Goal: Transaction & Acquisition: Purchase product/service

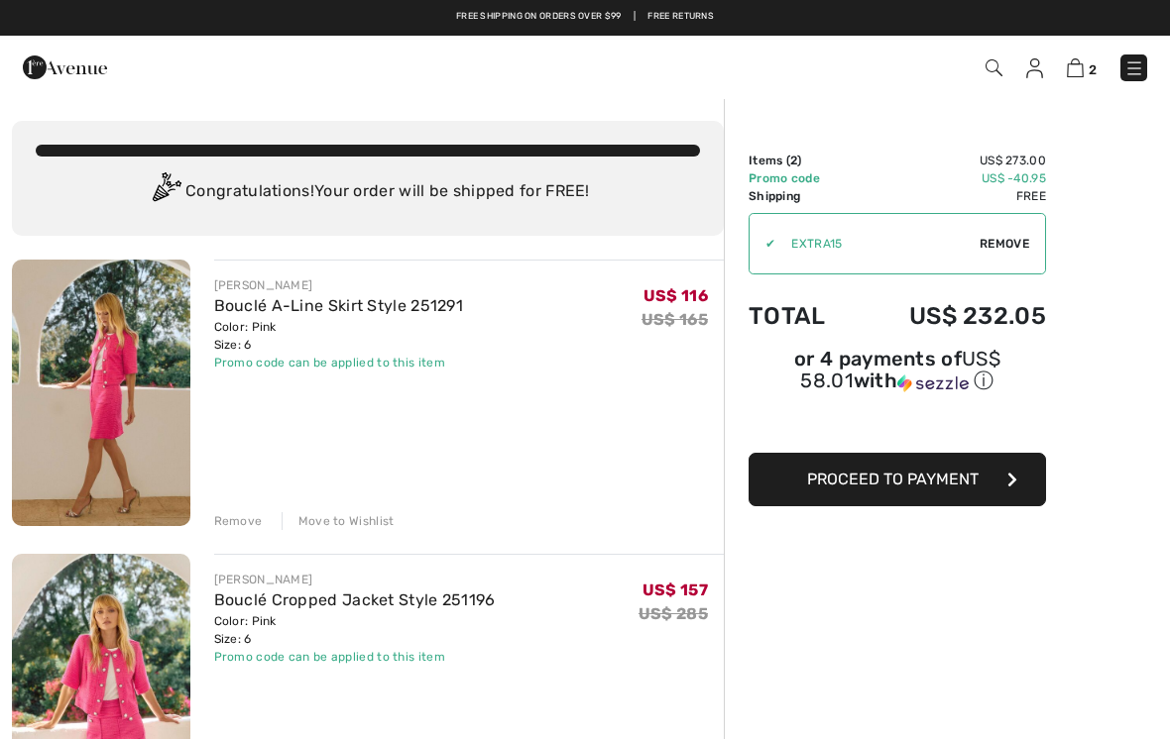
click at [1079, 76] on img at bounding box center [1074, 67] width 17 height 19
click at [1081, 68] on img at bounding box center [1074, 67] width 17 height 19
click at [1072, 71] on img at bounding box center [1074, 67] width 17 height 19
click at [1129, 71] on img at bounding box center [1134, 68] width 20 height 20
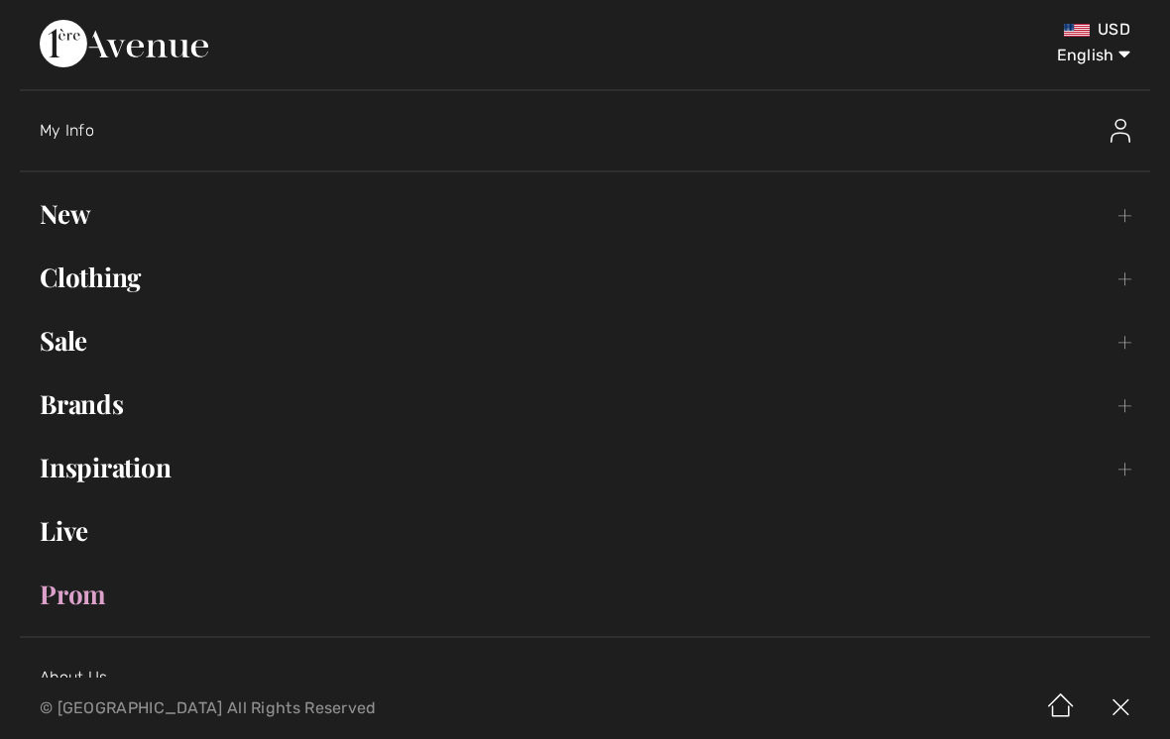
click at [81, 343] on link "Sale Toggle submenu" at bounding box center [585, 341] width 1130 height 44
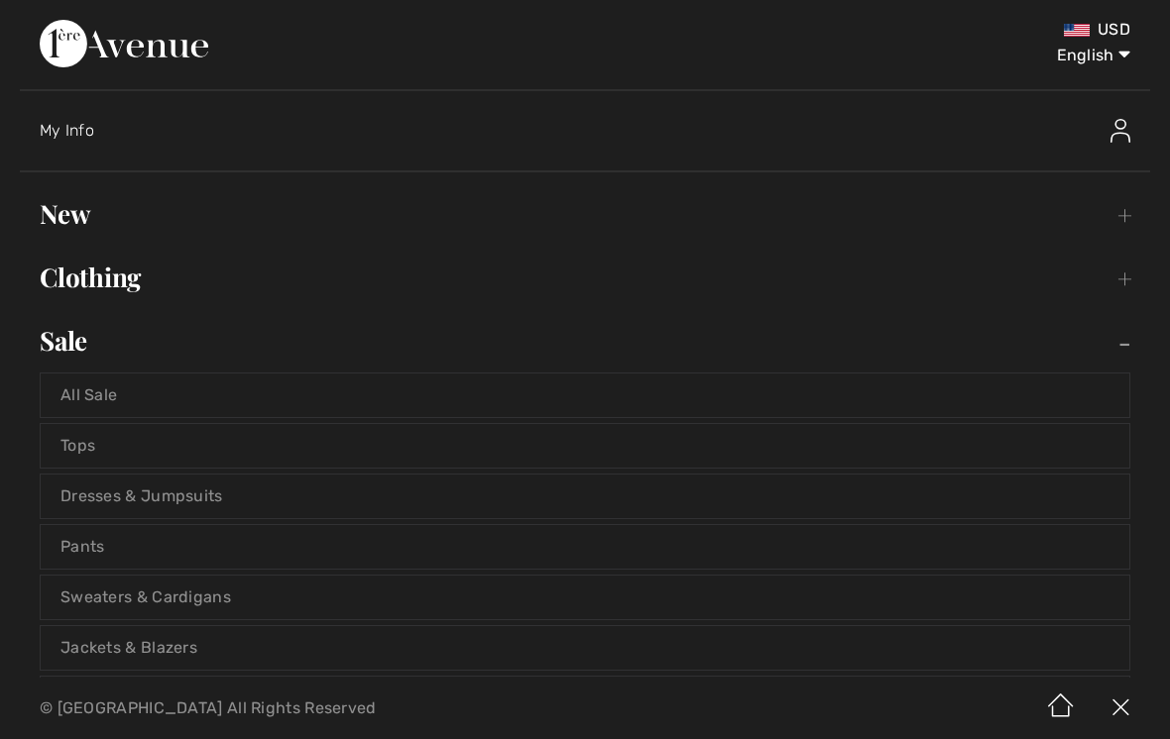
click at [161, 639] on link "Jackets & Blazers" at bounding box center [585, 648] width 1088 height 44
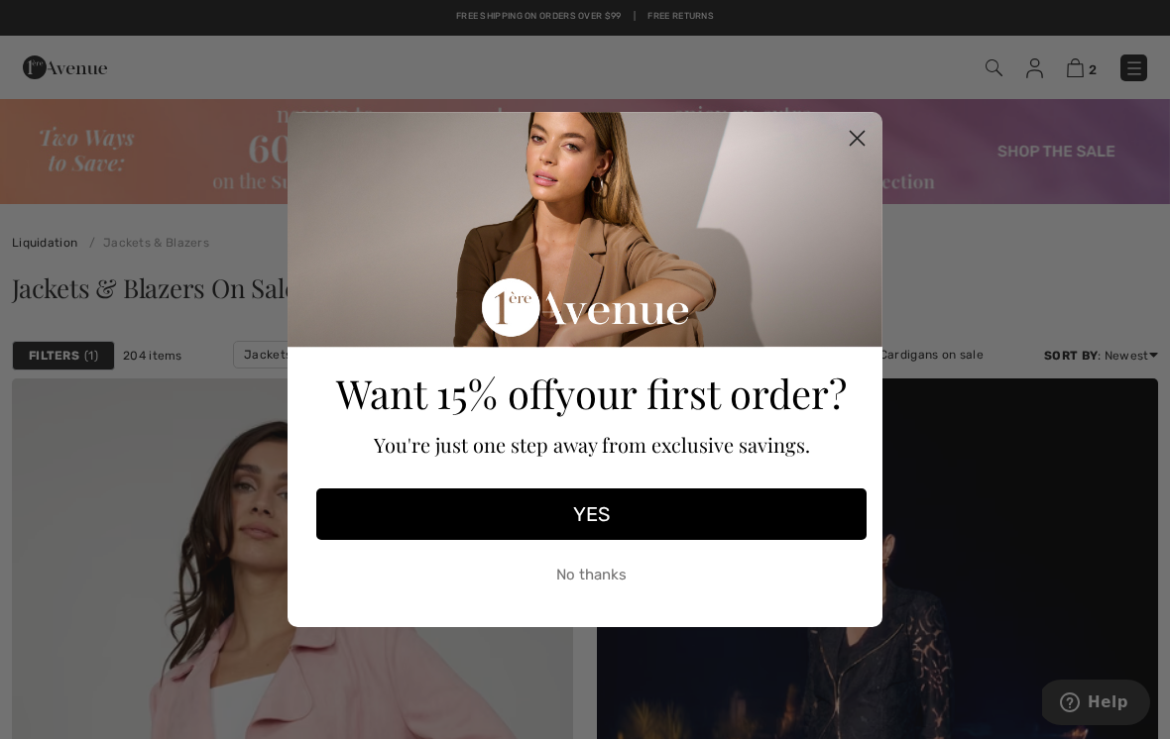
click at [850, 150] on circle "Close dialog" at bounding box center [857, 138] width 33 height 33
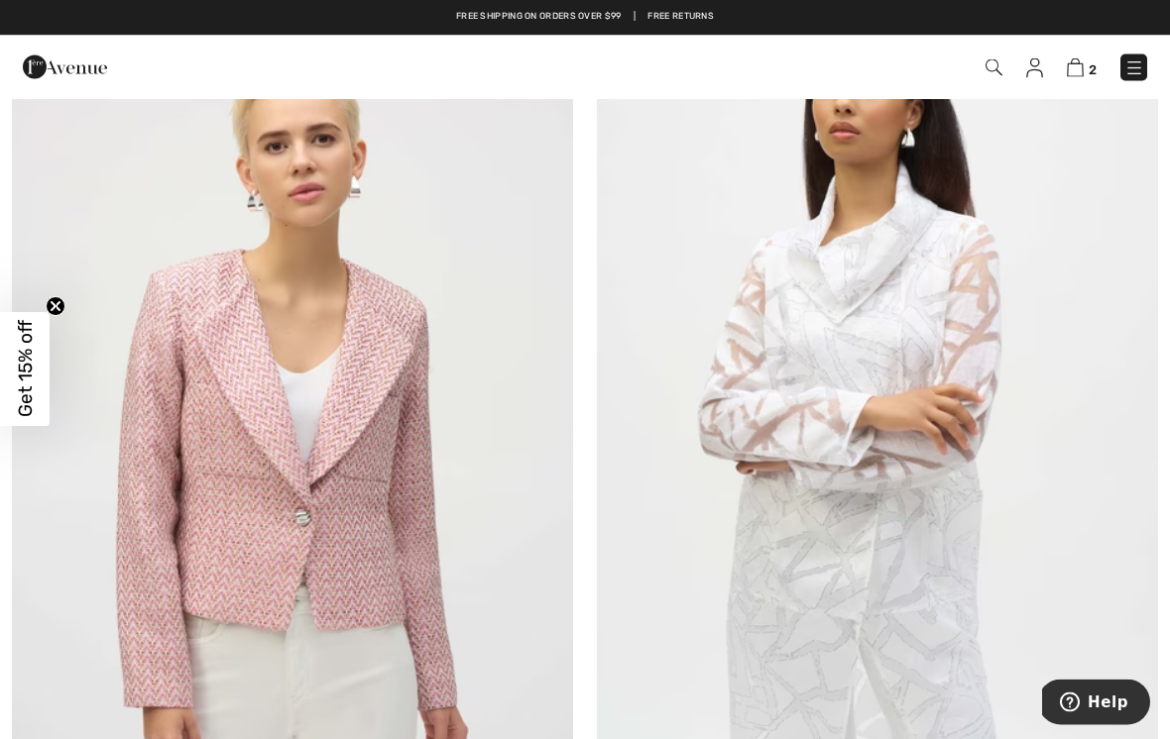
scroll to position [6214, 0]
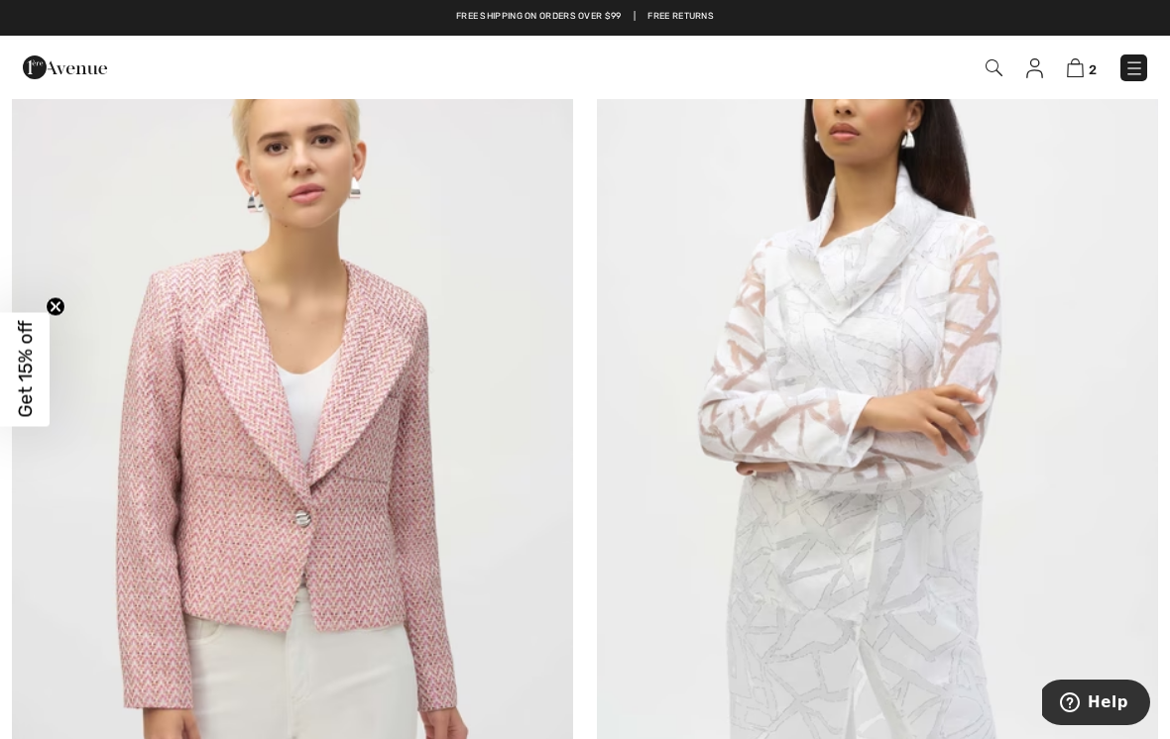
click at [1029, 74] on img at bounding box center [1034, 68] width 17 height 20
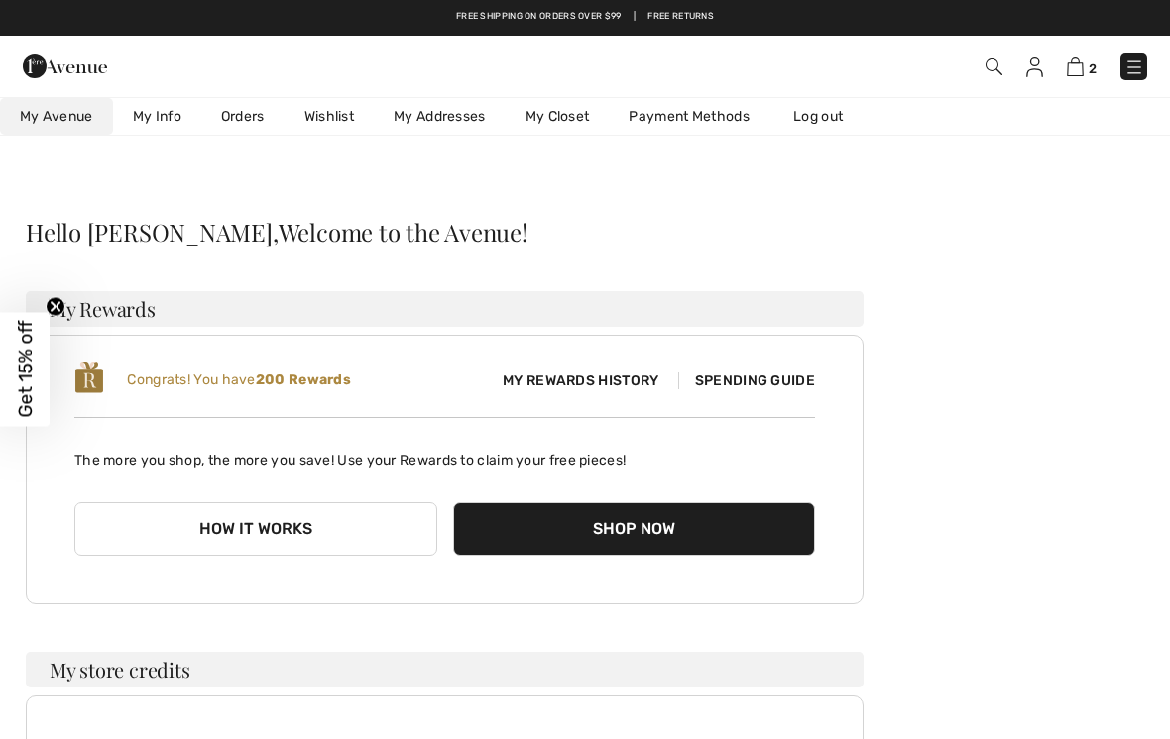
click at [553, 113] on link "My Closet" at bounding box center [557, 116] width 104 height 37
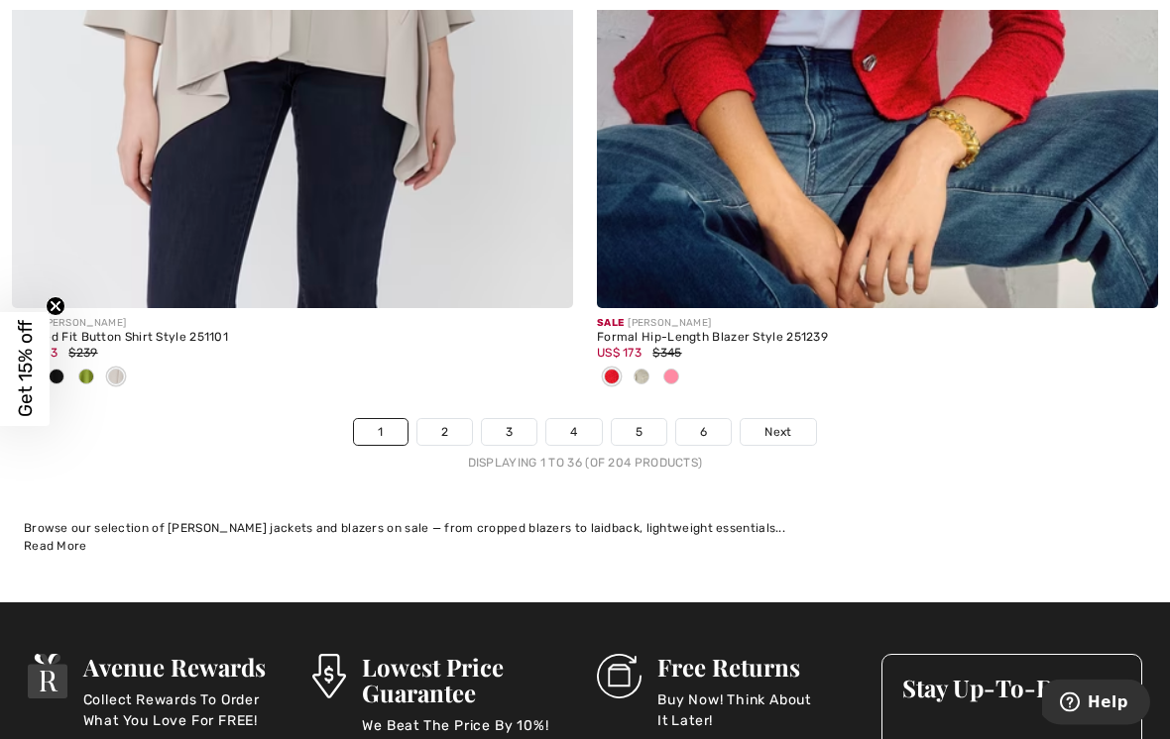
scroll to position [17278, 0]
click at [441, 419] on link "2" at bounding box center [444, 432] width 55 height 26
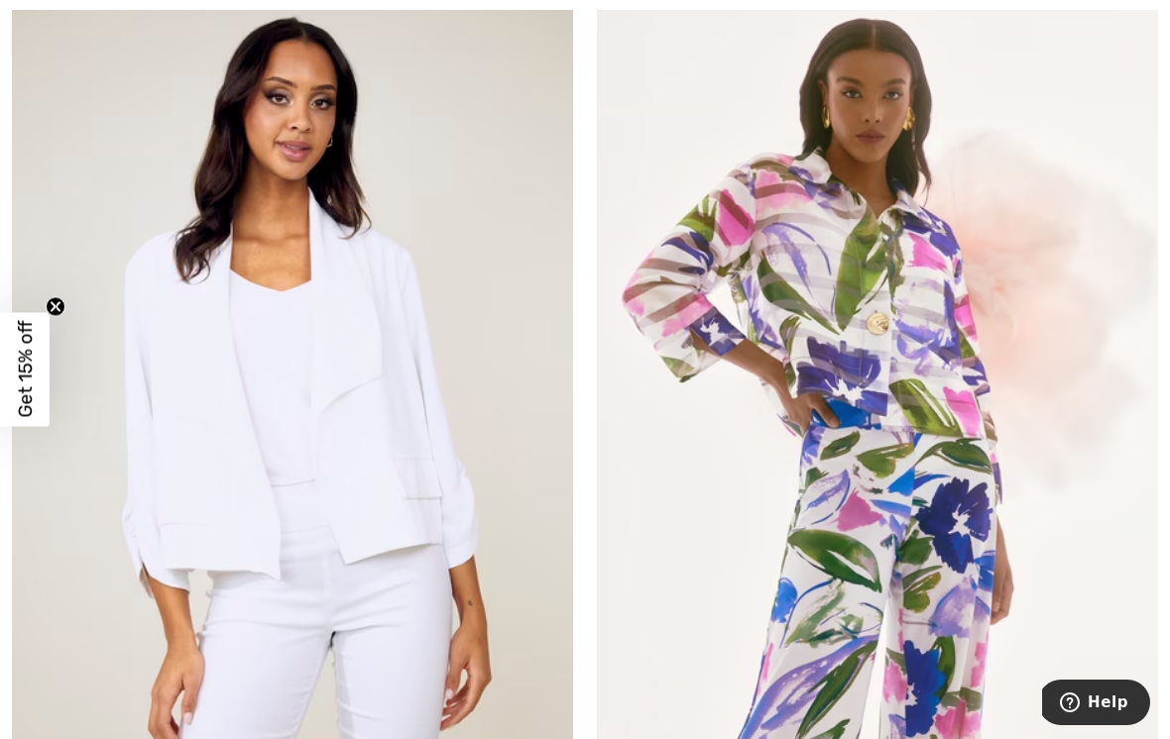
scroll to position [6267, 0]
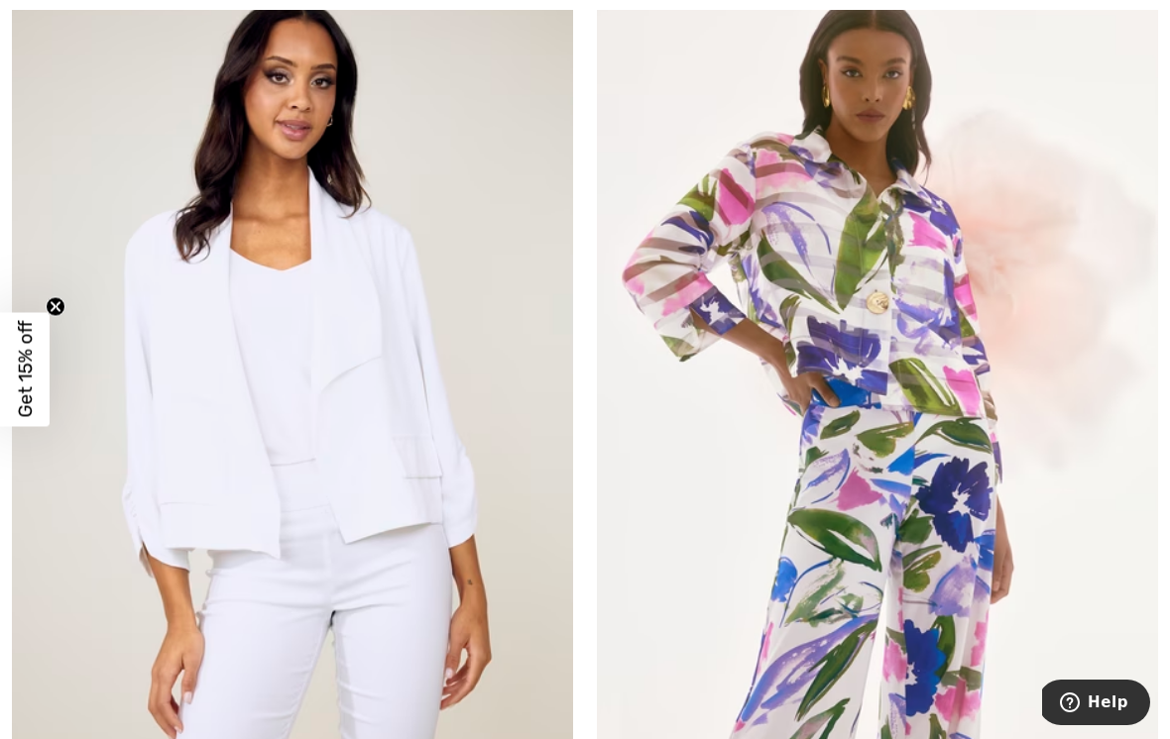
click at [912, 318] on img at bounding box center [877, 396] width 561 height 842
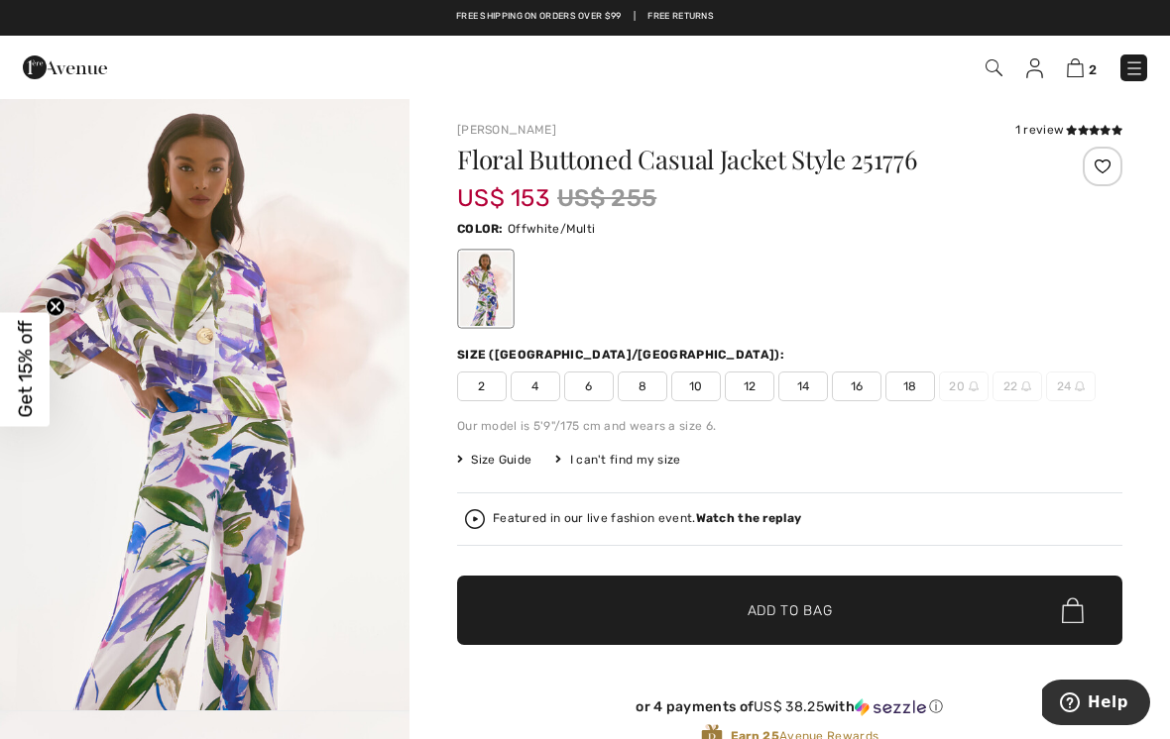
click at [532, 383] on span "4" at bounding box center [535, 387] width 50 height 30
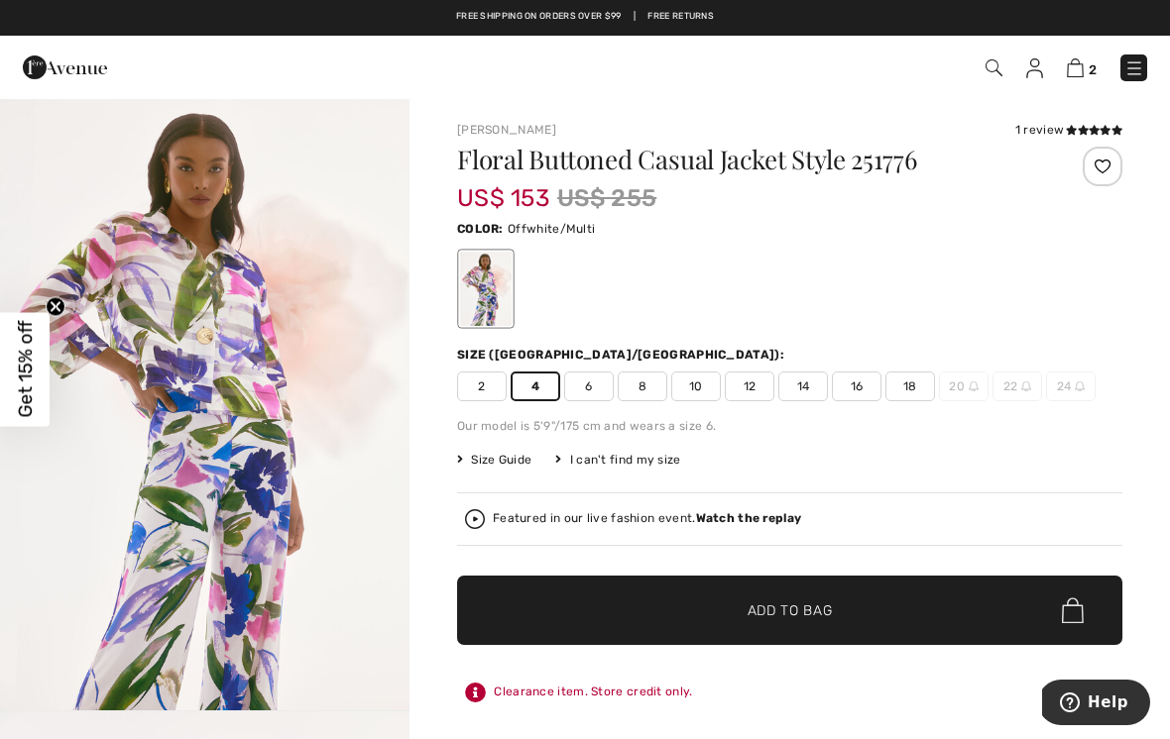
click at [750, 619] on span "Add to Bag" at bounding box center [789, 611] width 85 height 21
click at [1073, 72] on img at bounding box center [1074, 67] width 17 height 19
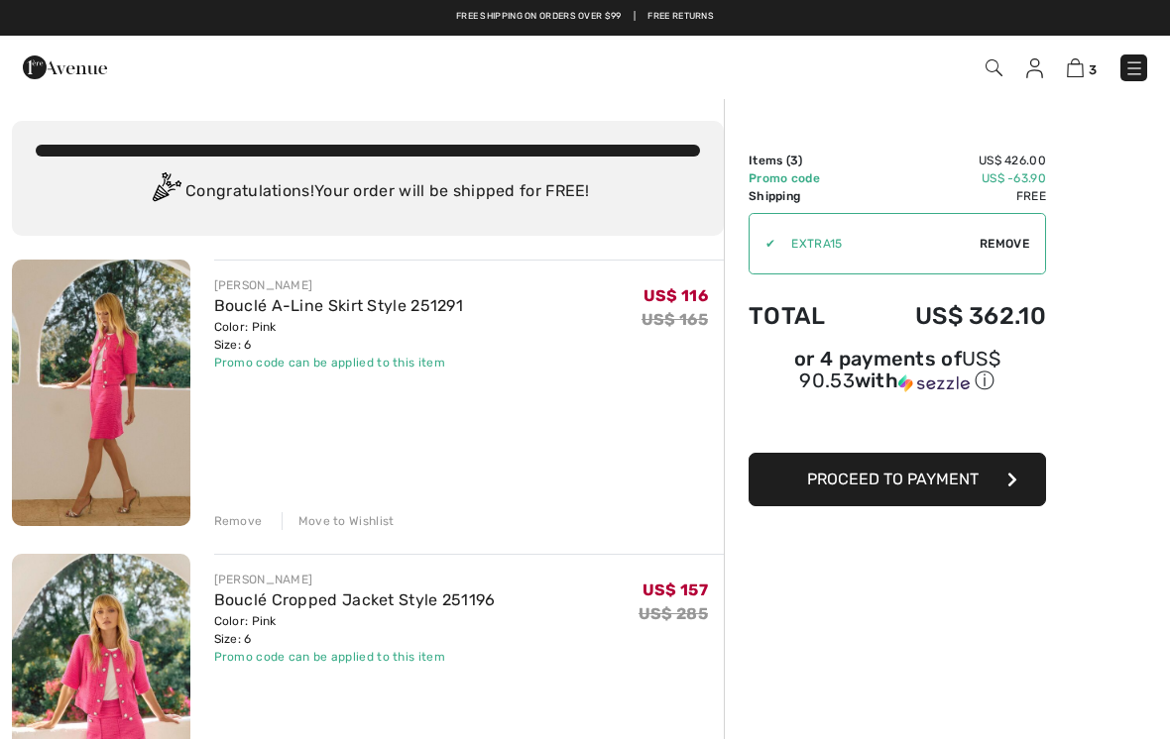
click at [891, 489] on span "Proceed to Payment" at bounding box center [892, 479] width 171 height 19
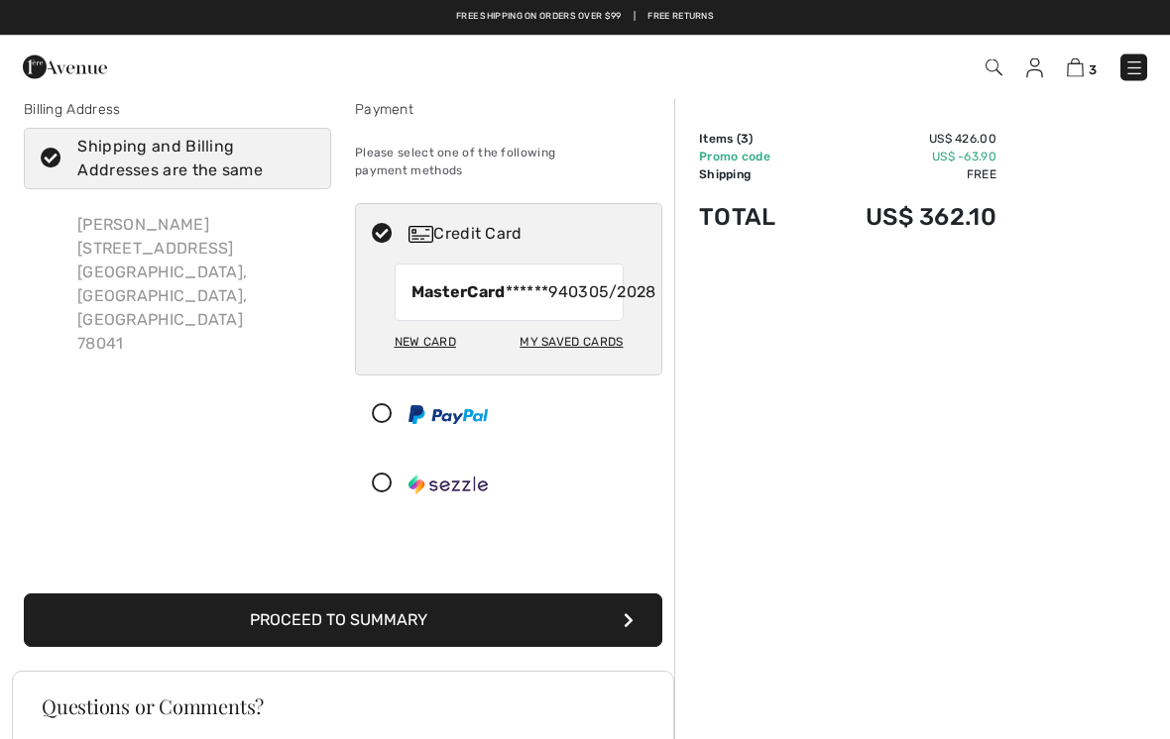
scroll to position [12, 0]
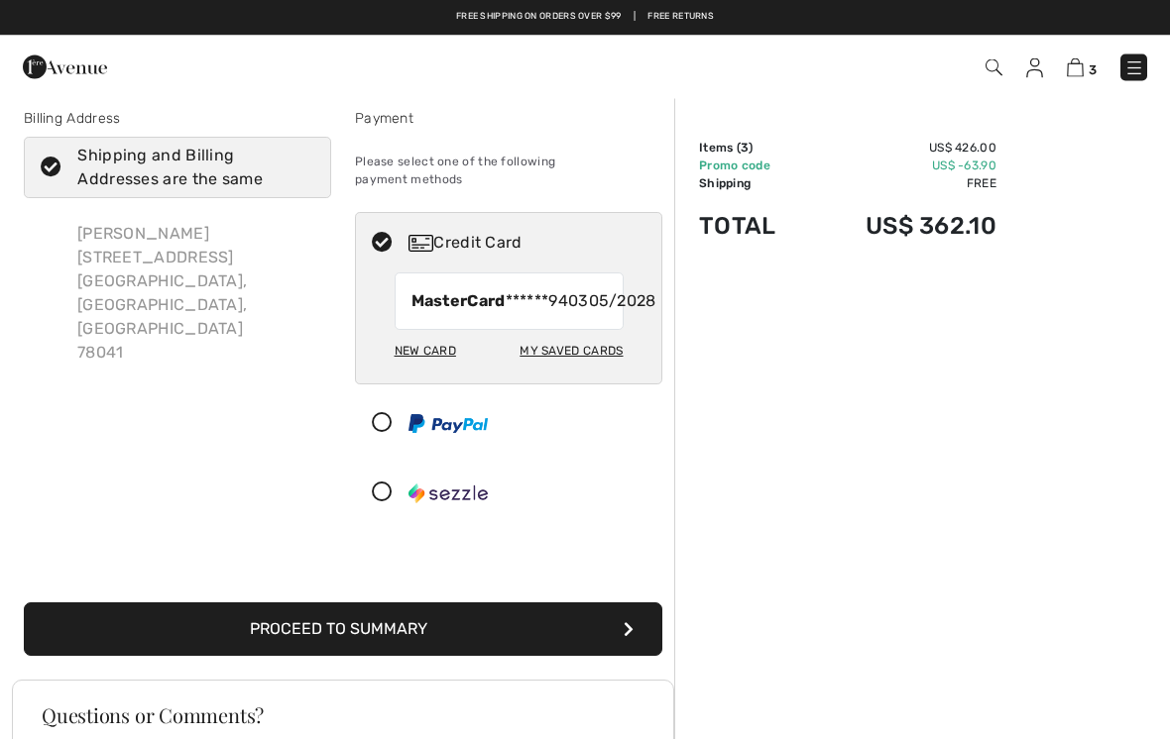
click at [400, 632] on button "Proceed to Summary" at bounding box center [343, 631] width 638 height 54
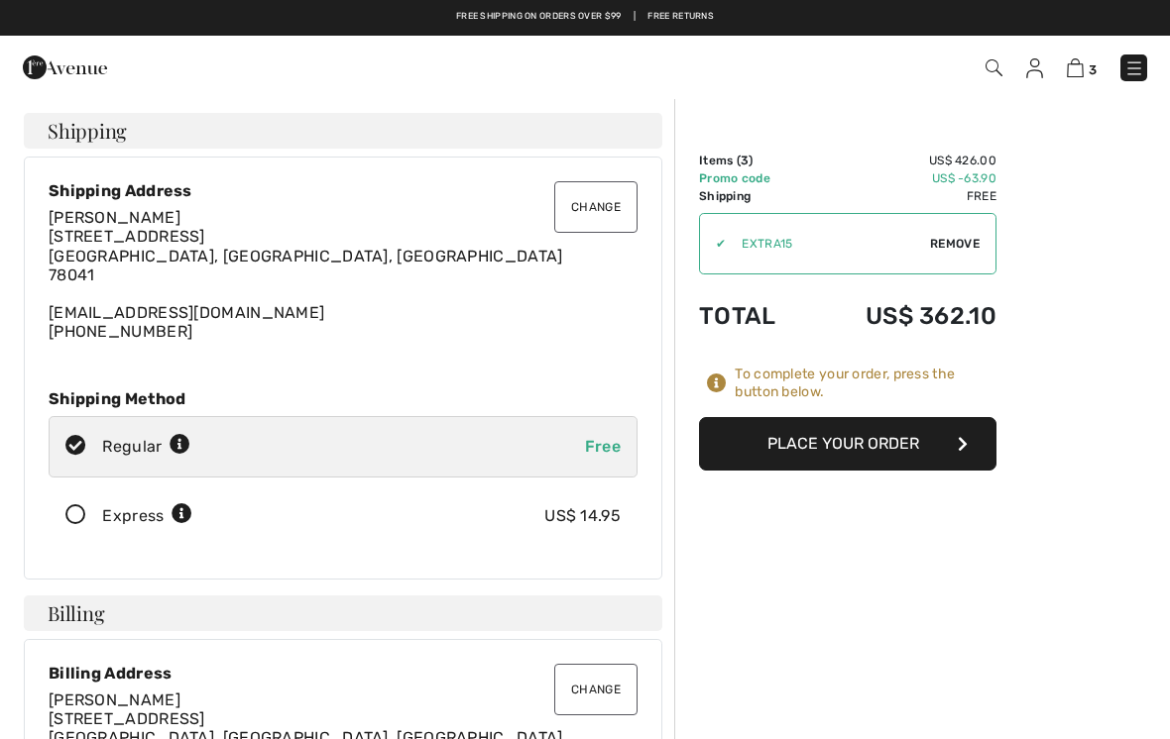
click at [842, 441] on button "Place Your Order" at bounding box center [847, 444] width 297 height 54
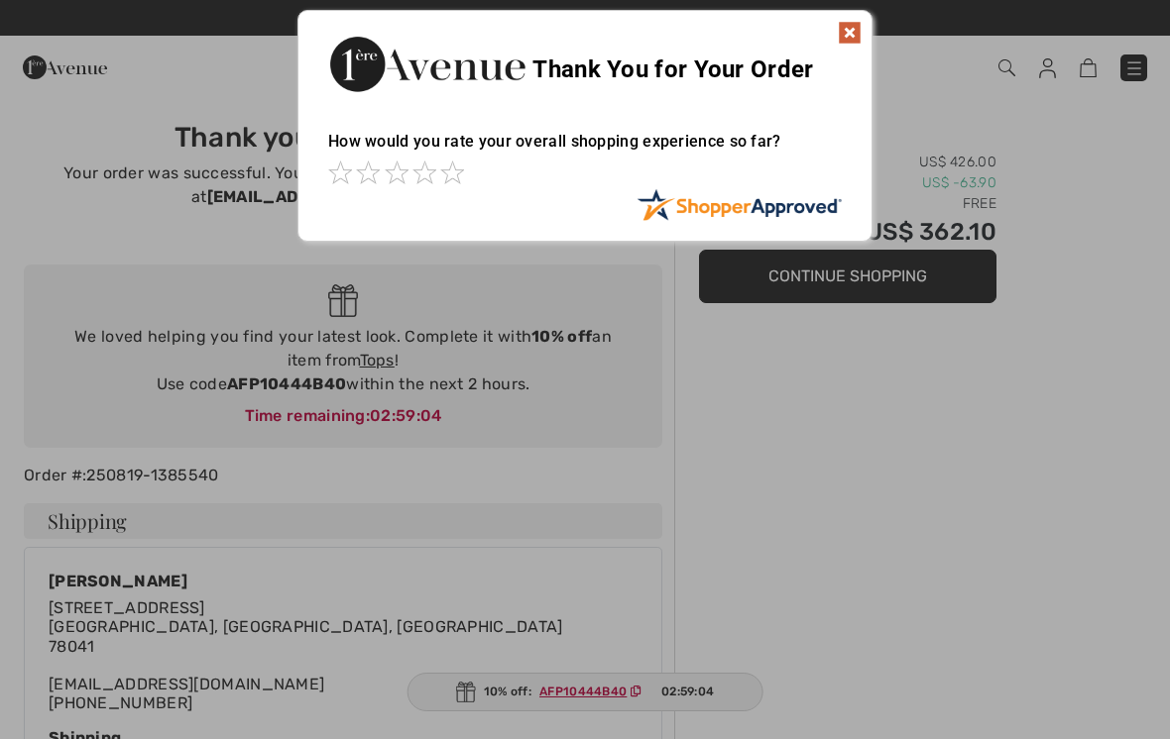
click at [840, 43] on img at bounding box center [850, 33] width 24 height 24
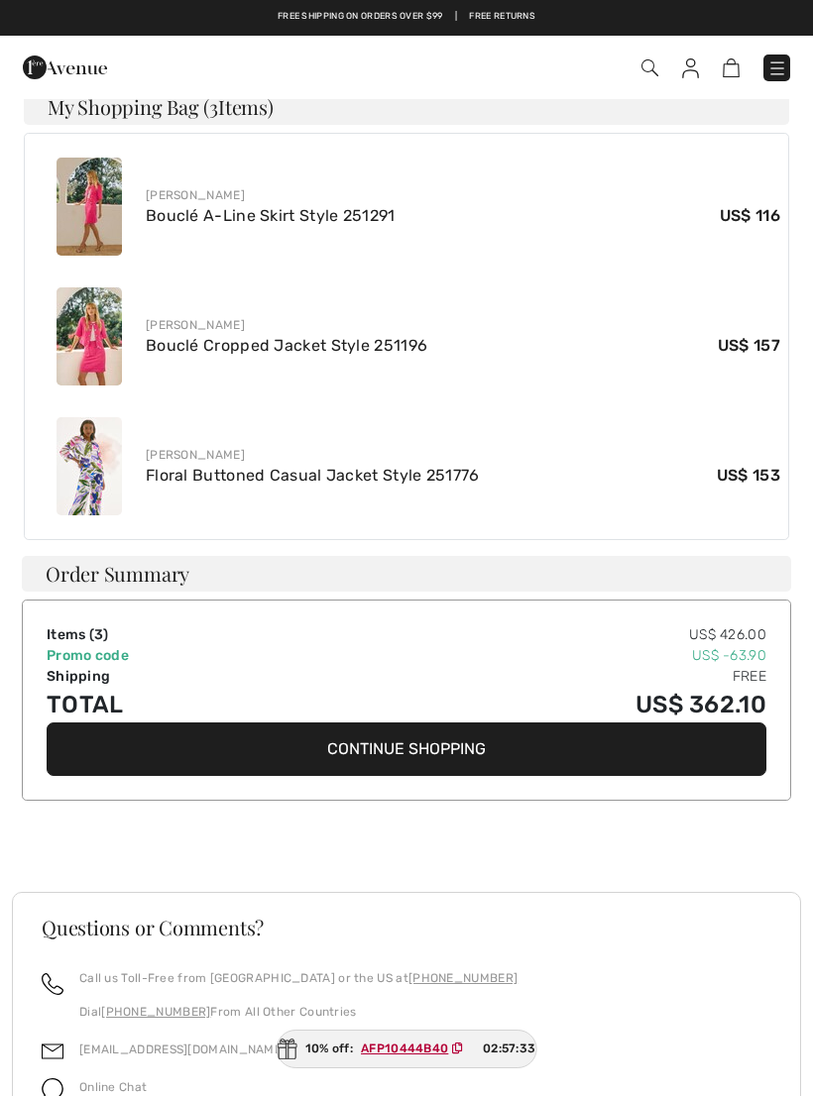
scroll to position [741, 0]
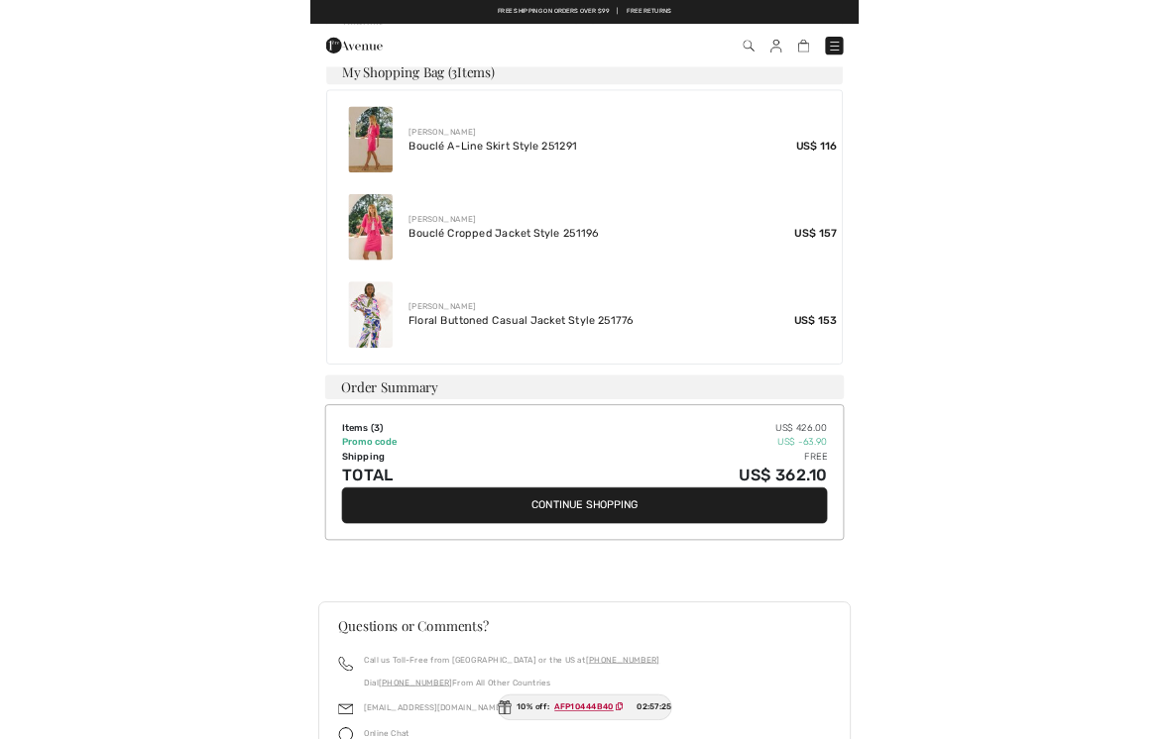
scroll to position [0, 0]
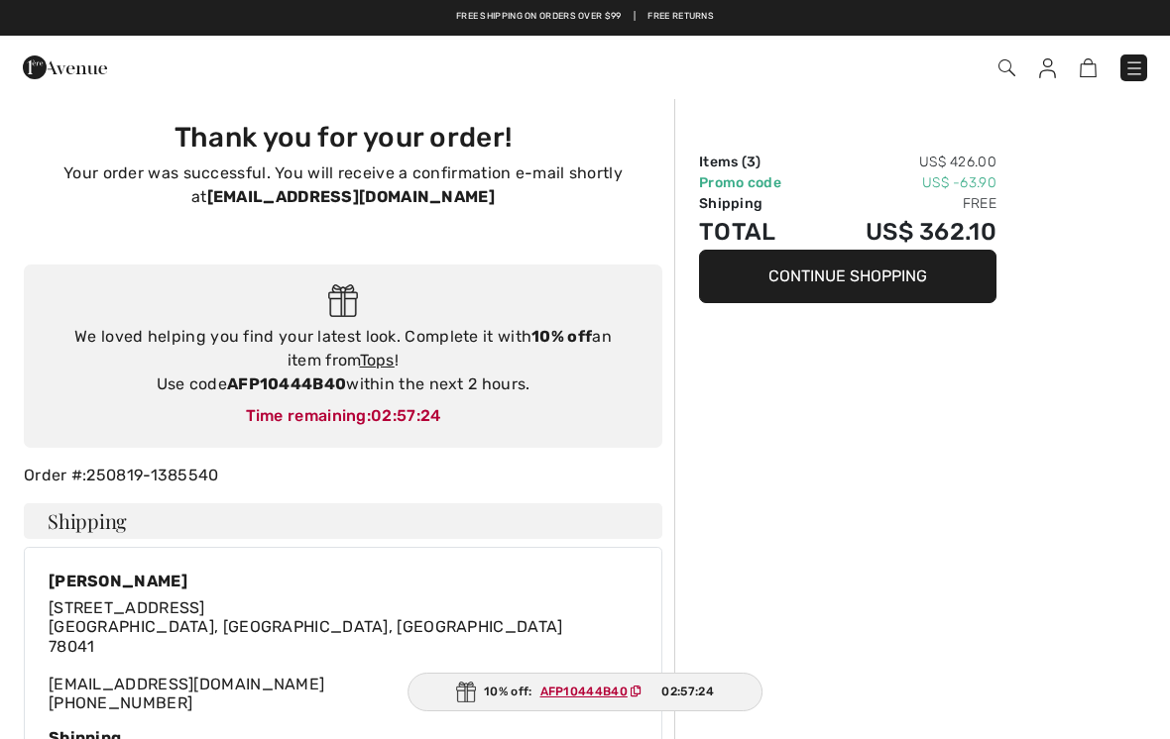
click at [1007, 59] on img at bounding box center [1006, 67] width 17 height 17
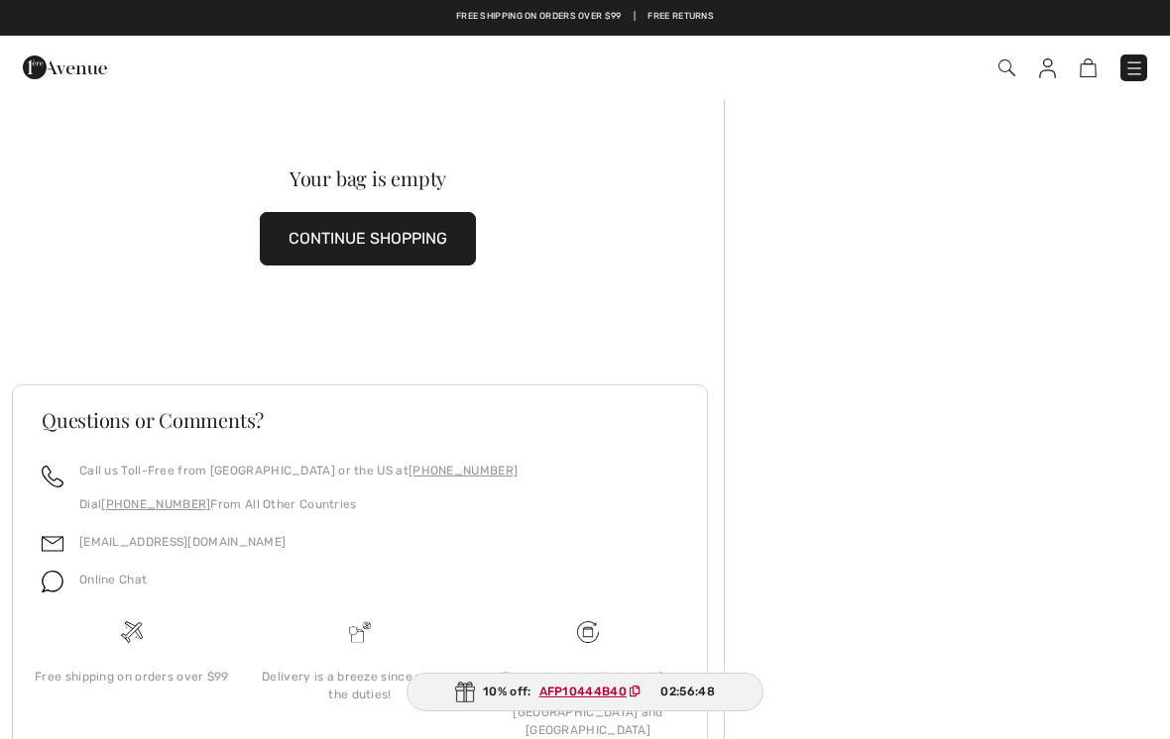
click at [1054, 69] on img at bounding box center [1047, 68] width 17 height 20
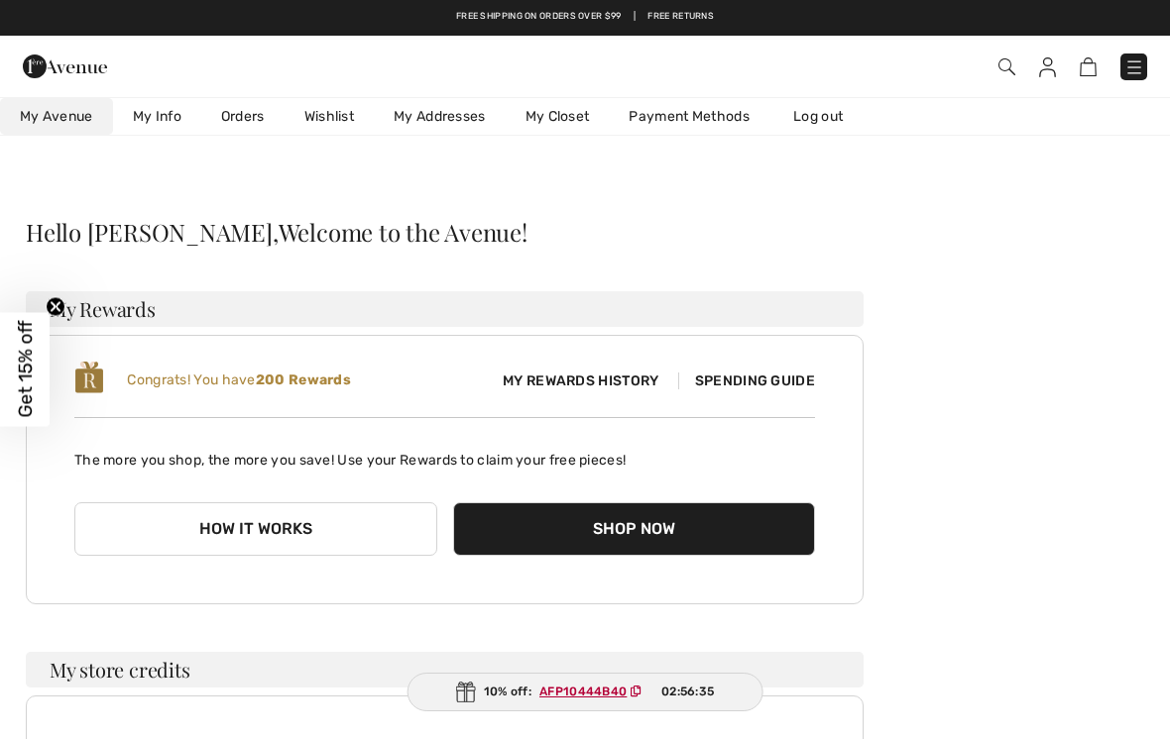
click at [611, 388] on span "My Rewards History" at bounding box center [580, 381] width 187 height 21
